Goal: Task Accomplishment & Management: Use online tool/utility

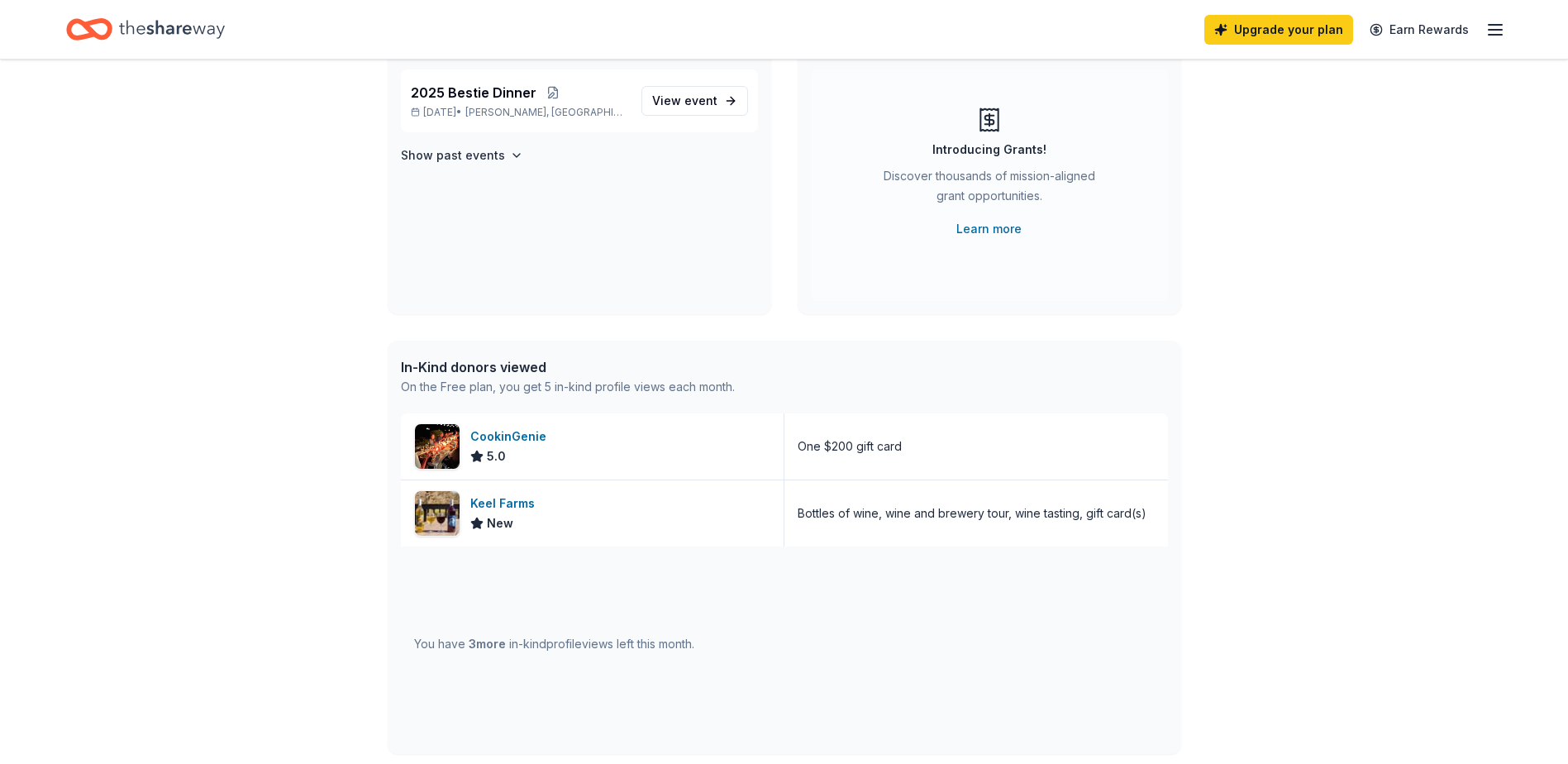
scroll to position [73, 0]
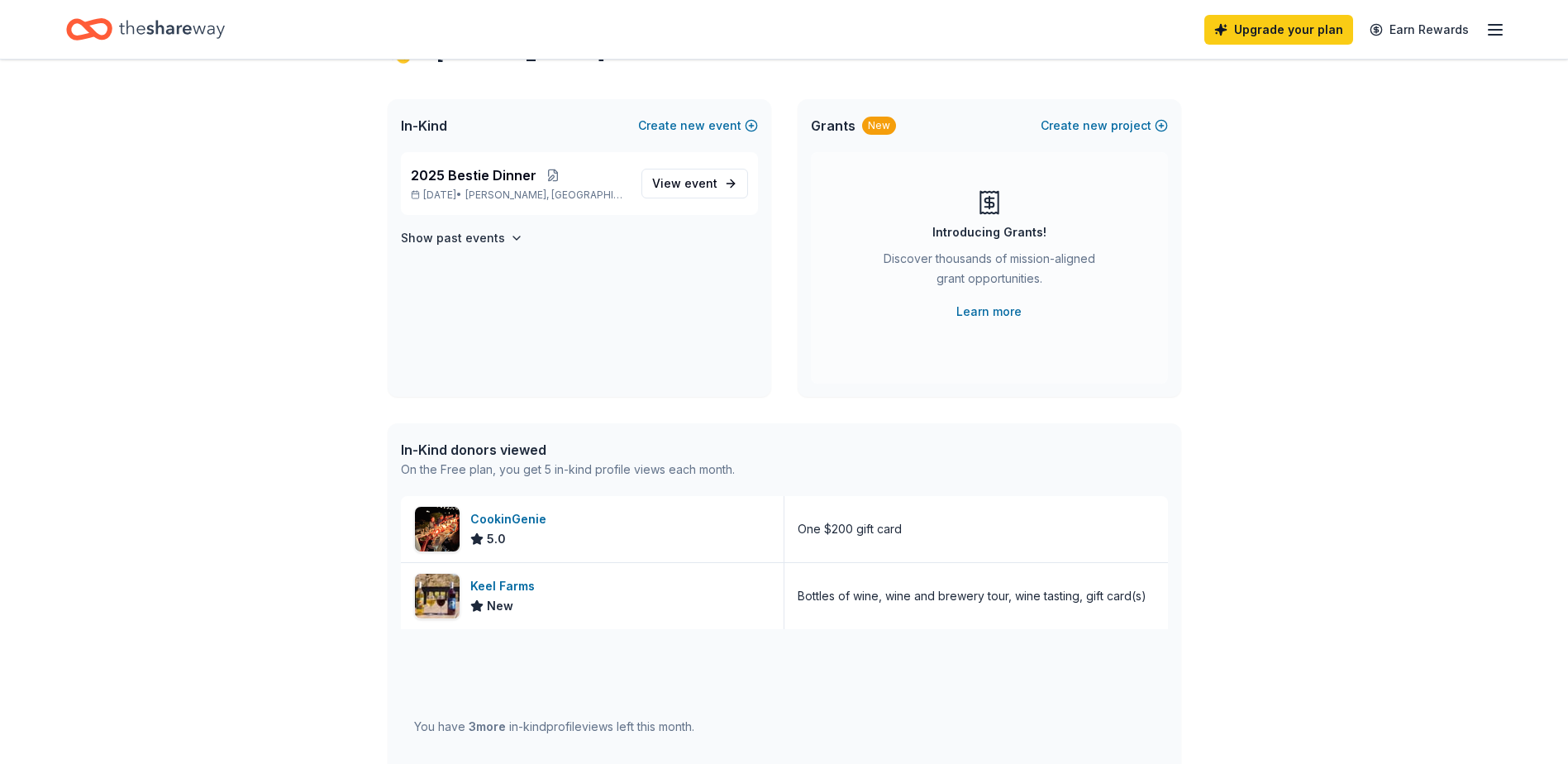
click at [80, 27] on icon "Home" at bounding box center [89, 29] width 46 height 39
click at [135, 29] on icon "Home" at bounding box center [172, 29] width 105 height 34
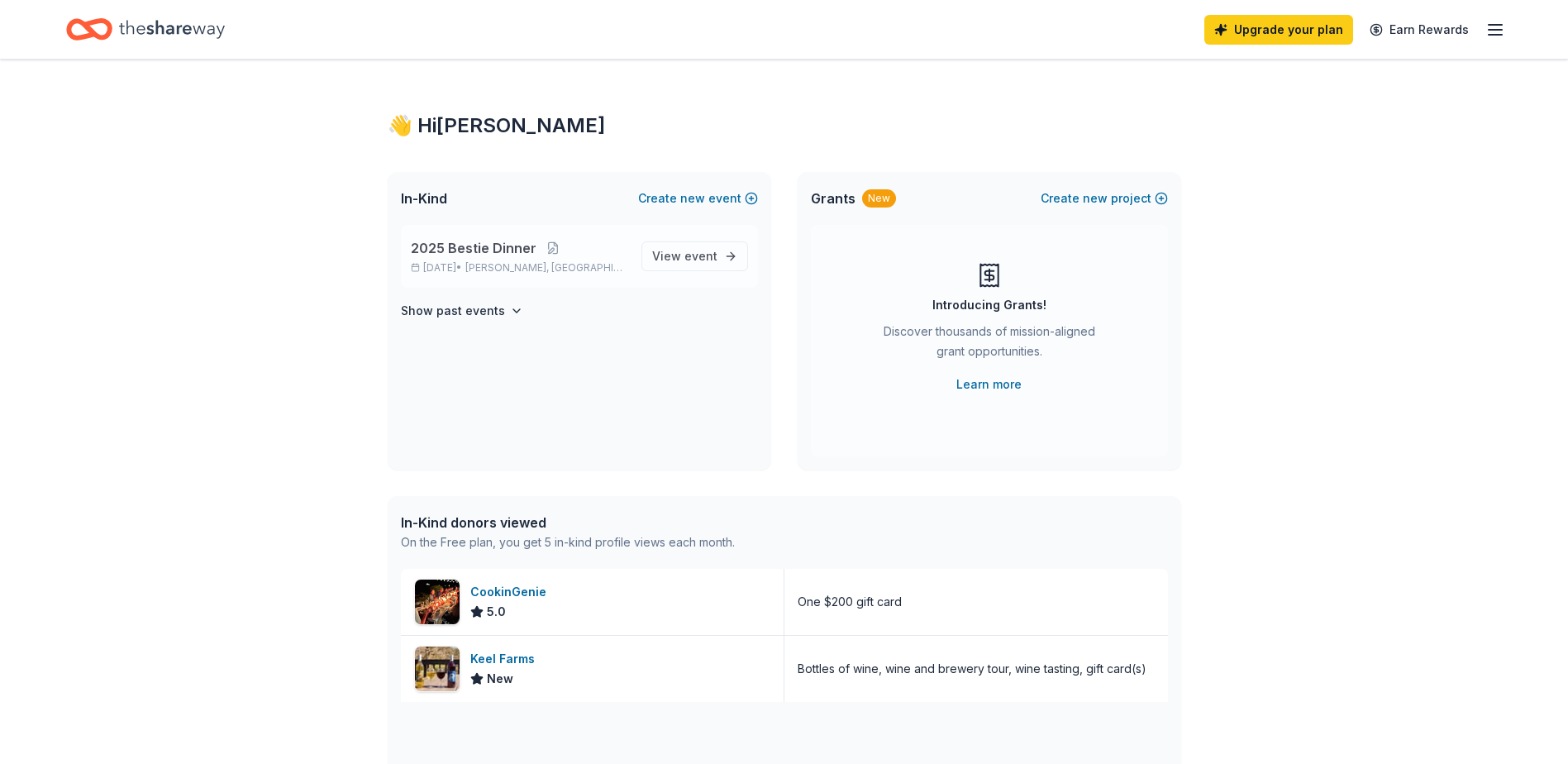
click at [510, 266] on span "[PERSON_NAME], [GEOGRAPHIC_DATA]" at bounding box center [546, 268] width 162 height 13
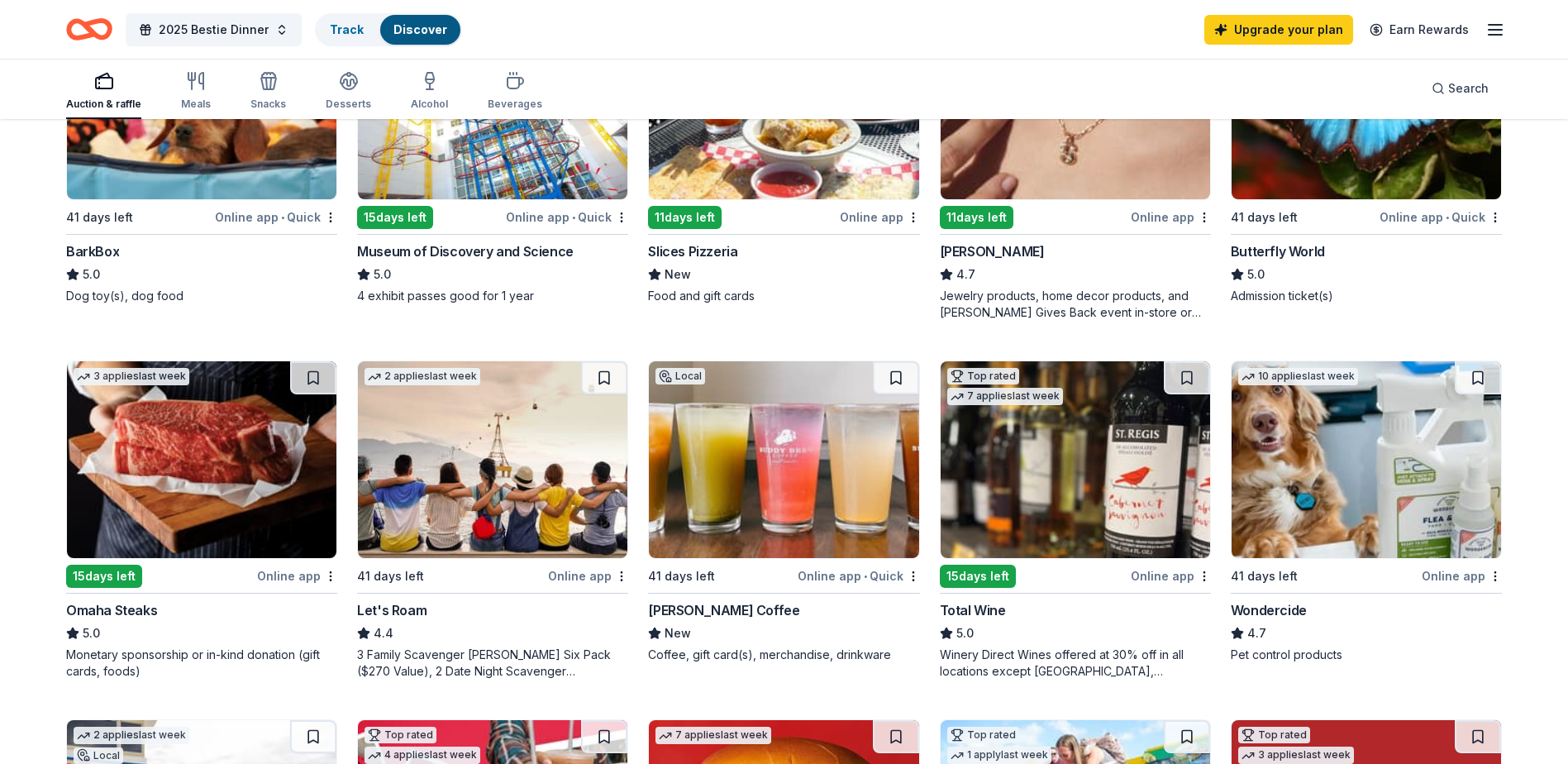
scroll to position [744, 0]
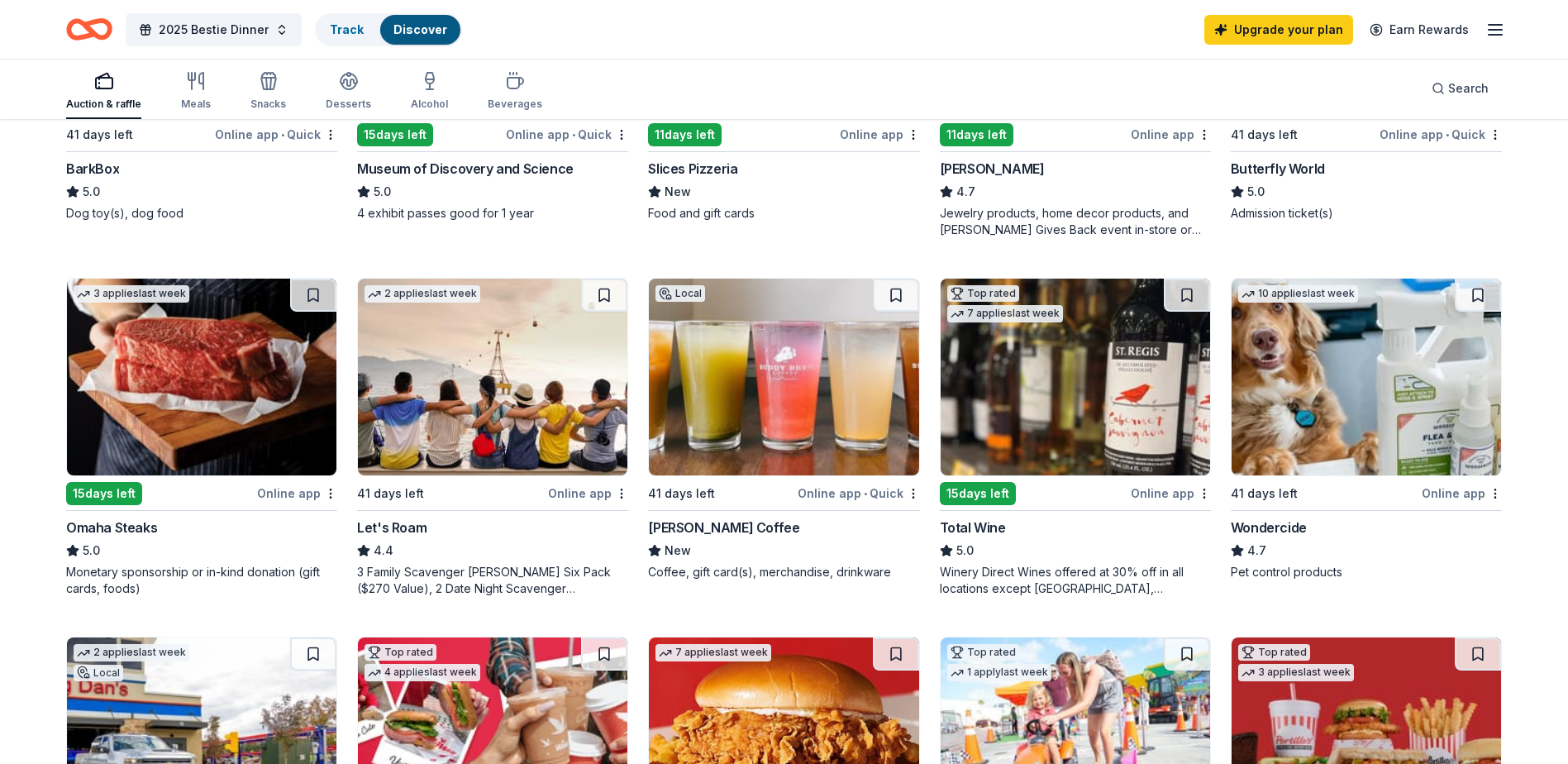
click at [1150, 487] on div "Online app" at bounding box center [1171, 494] width 81 height 21
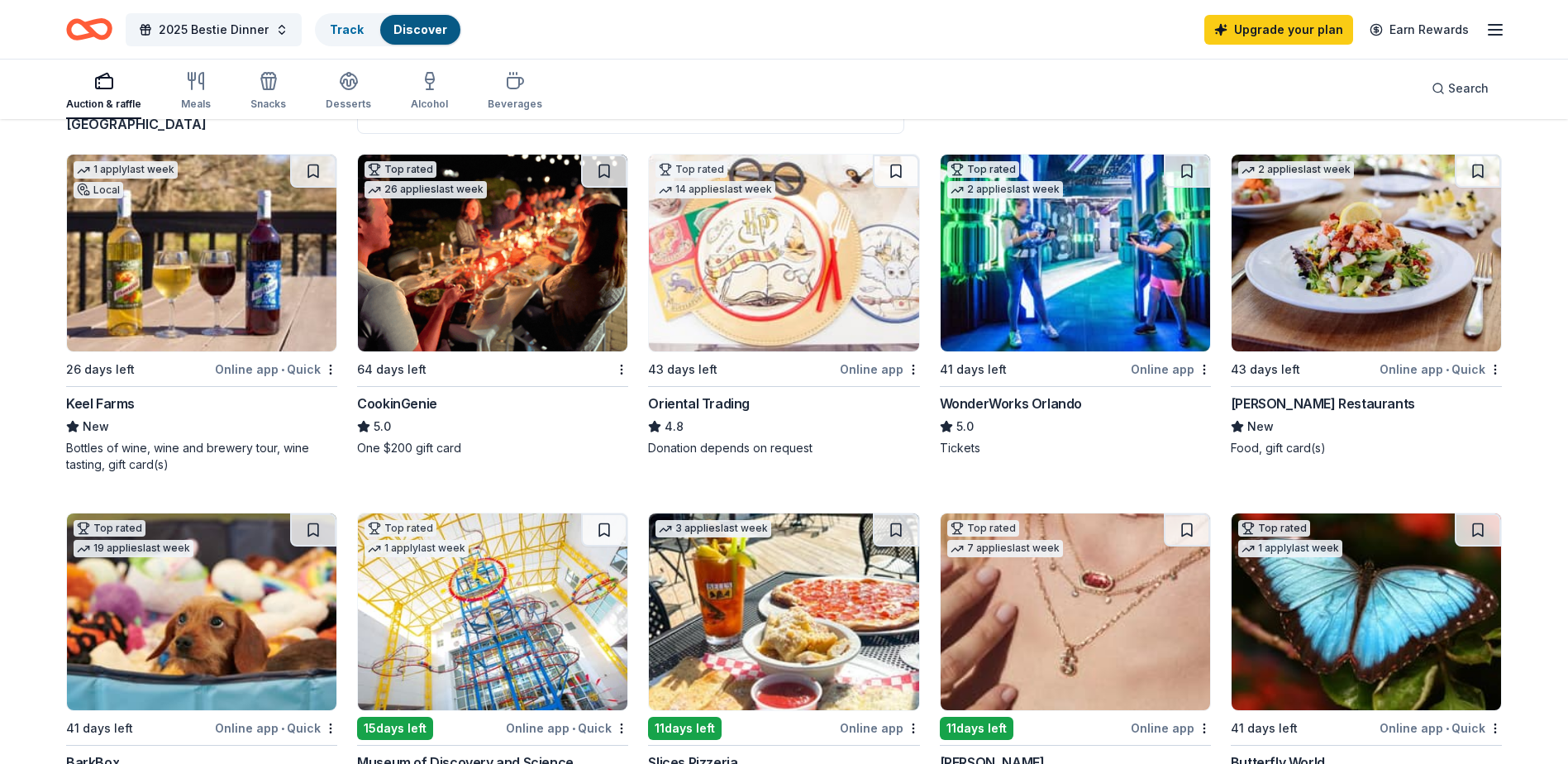
scroll to position [0, 0]
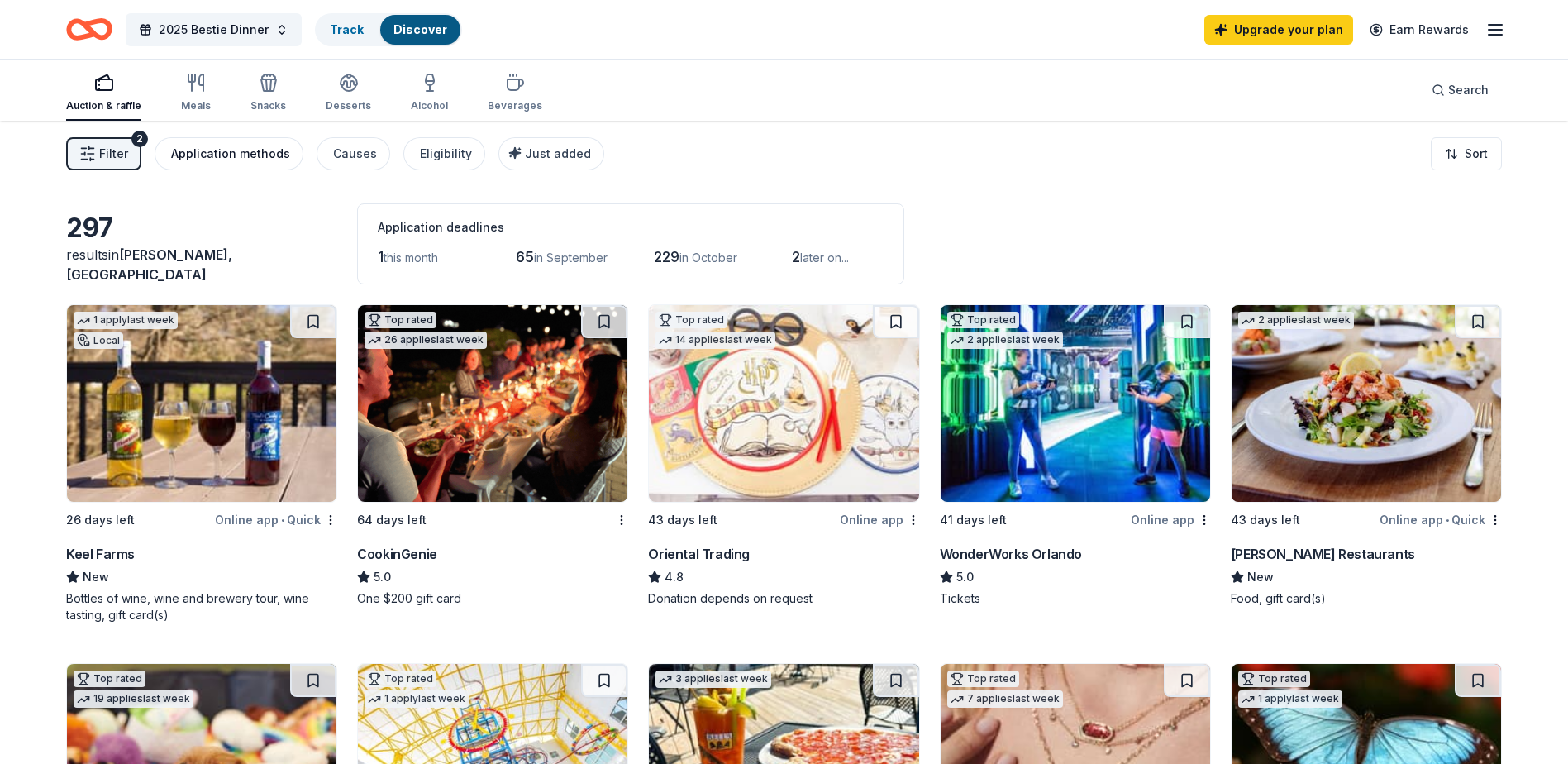
click at [242, 153] on div "Application methods" at bounding box center [231, 153] width 119 height 20
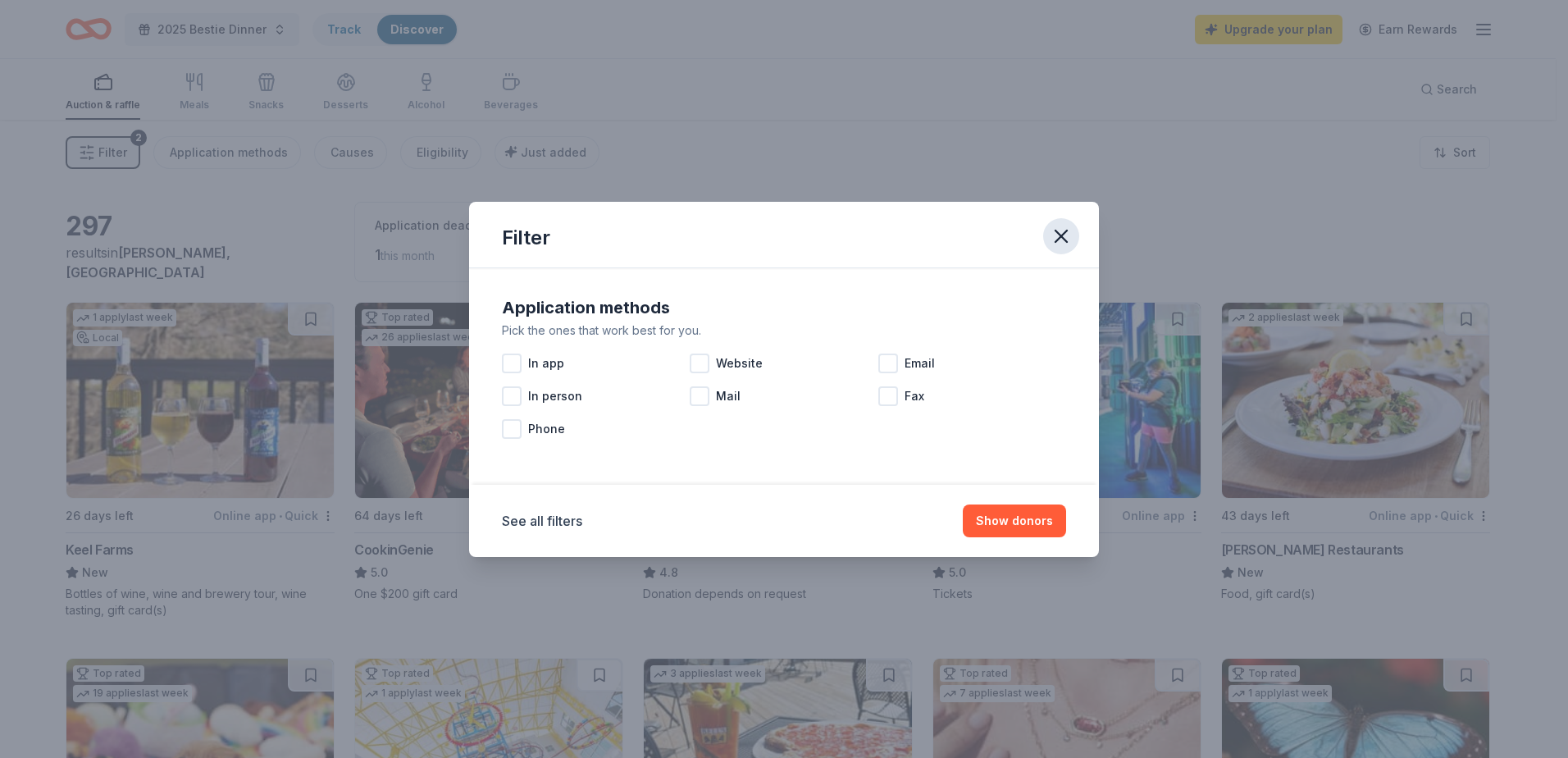
click at [1069, 232] on icon "button" at bounding box center [1061, 236] width 23 height 23
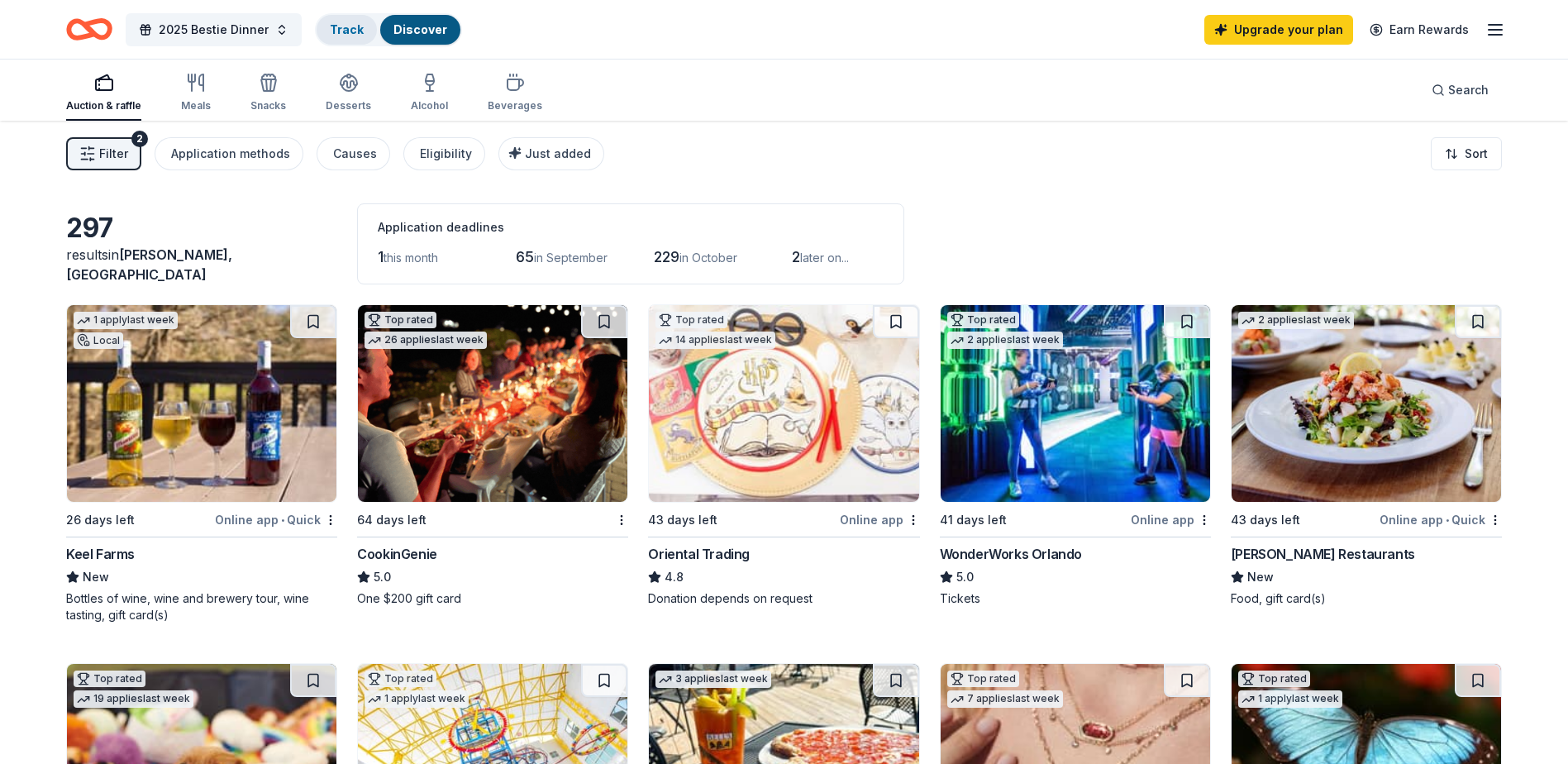
click at [344, 33] on link "Track" at bounding box center [346, 29] width 34 height 14
click at [268, 35] on button "2025 Bestie Dinner" at bounding box center [214, 30] width 176 height 33
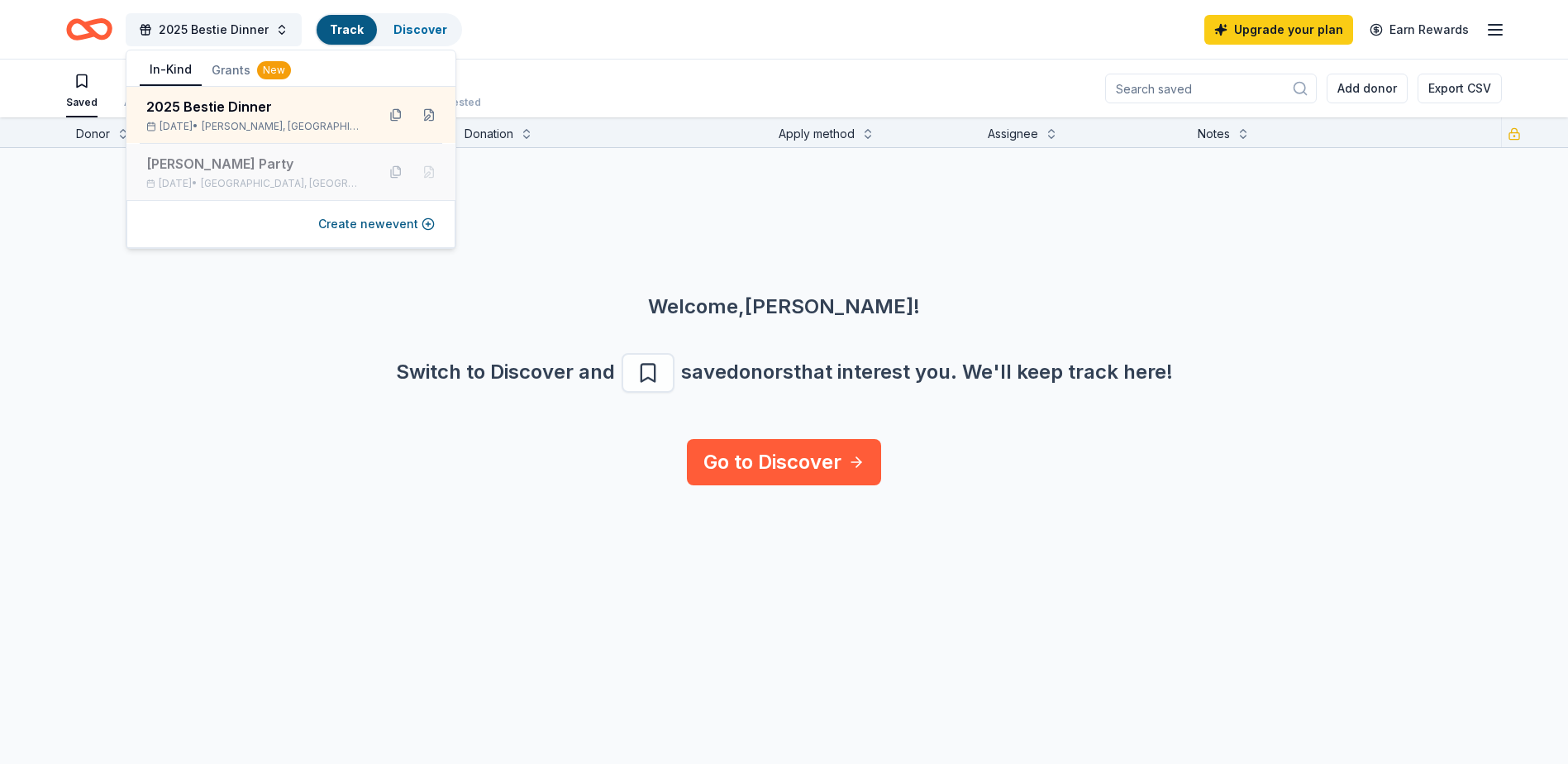
scroll to position [1, 0]
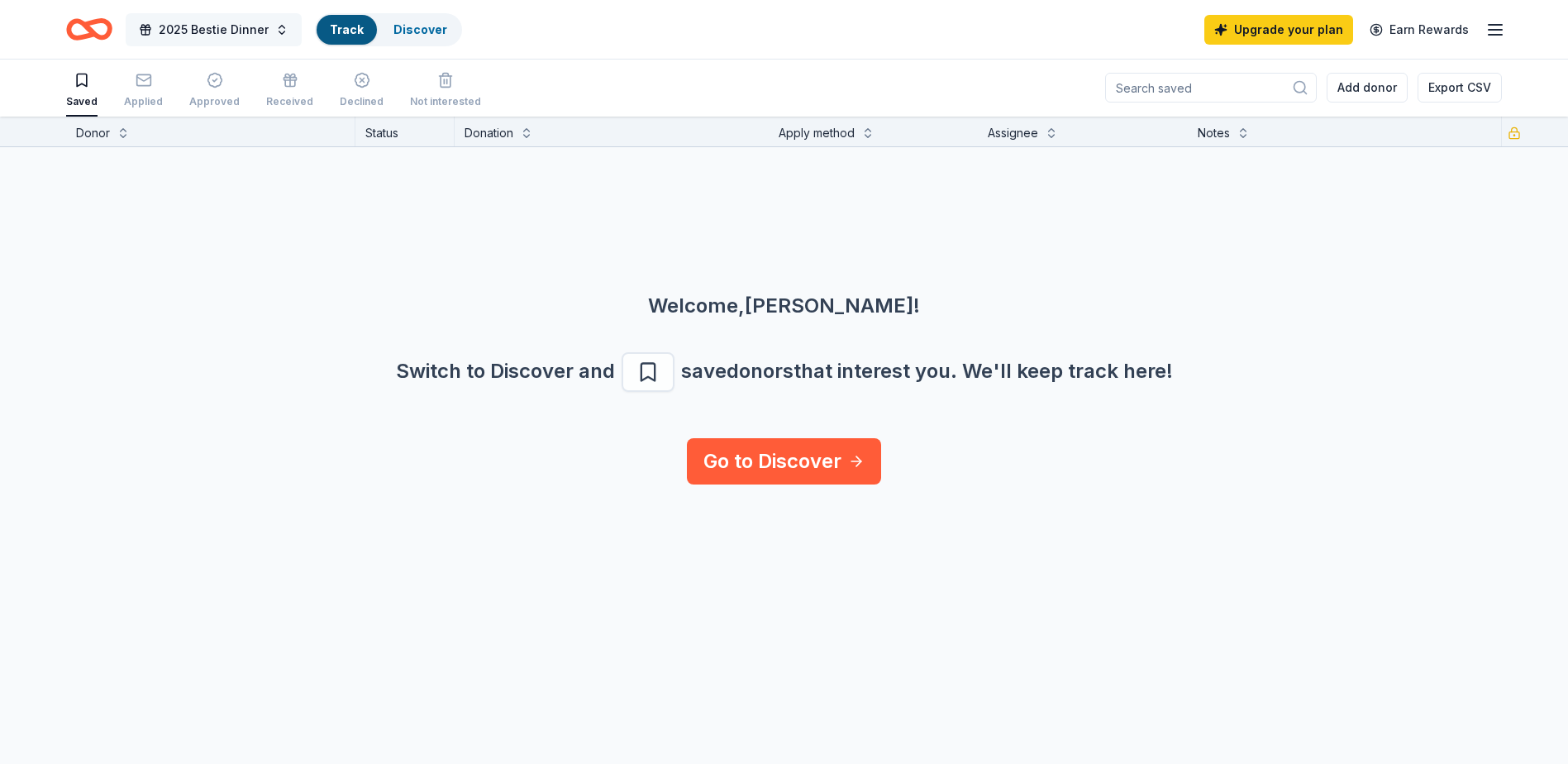
click at [236, 42] on button "2025 Bestie Dinner" at bounding box center [214, 30] width 176 height 33
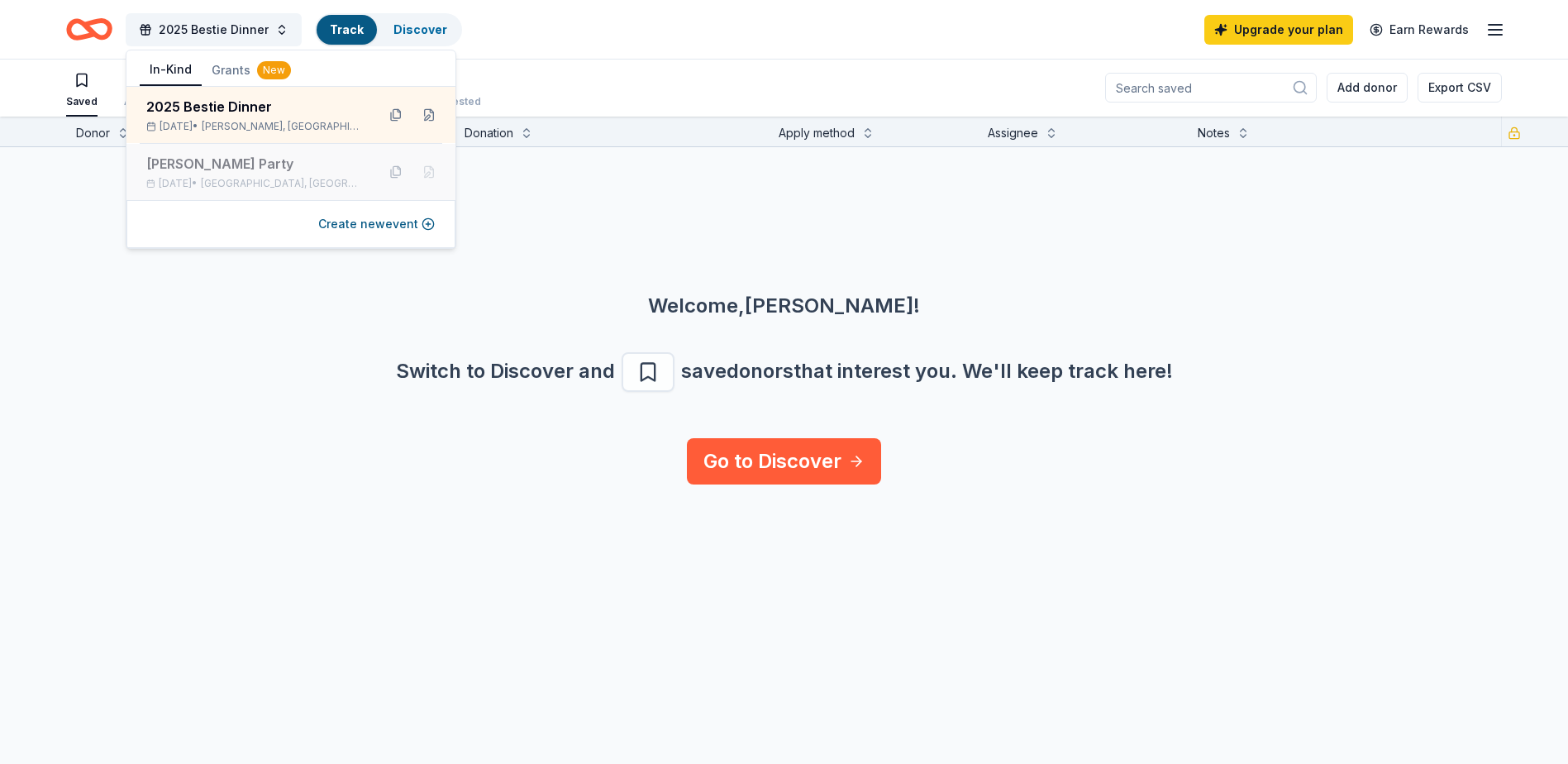
click at [235, 162] on div "[PERSON_NAME] Party" at bounding box center [255, 163] width 217 height 20
